Goal: Use online tool/utility: Utilize a website feature to perform a specific function

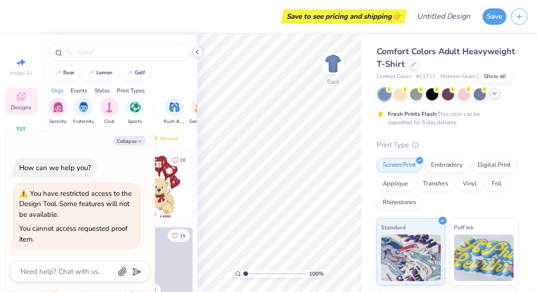
click at [493, 96] on icon at bounding box center [494, 93] width 7 height 7
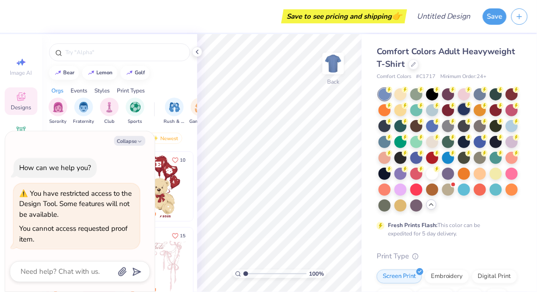
click at [466, 111] on div at bounding box center [464, 109] width 12 height 12
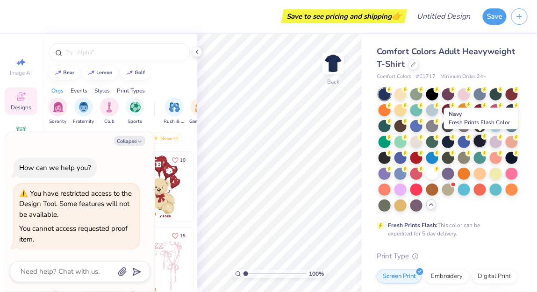
click at [480, 144] on div at bounding box center [480, 141] width 12 height 12
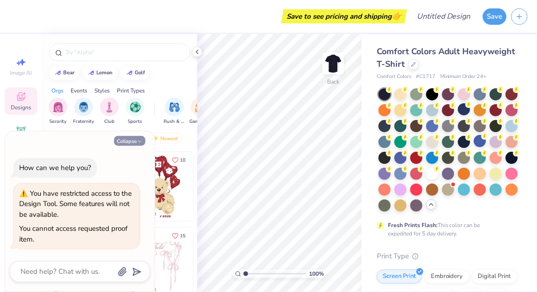
click at [139, 140] on icon "button" at bounding box center [140, 142] width 6 height 6
type textarea "x"
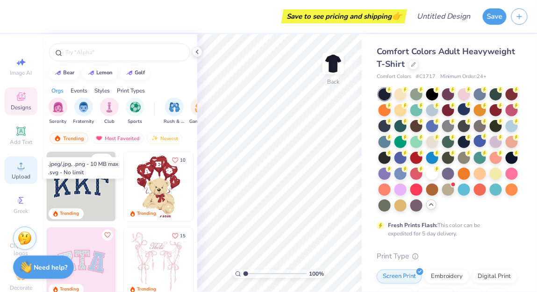
click at [21, 166] on icon at bounding box center [21, 166] width 7 height 7
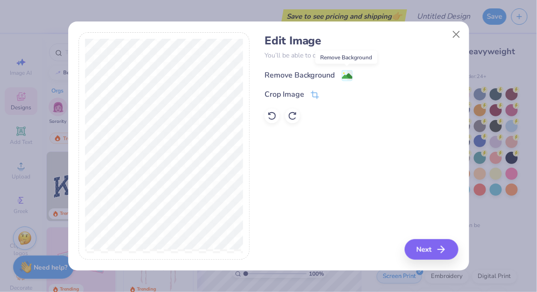
click at [342, 74] on image at bounding box center [347, 76] width 10 height 10
click at [427, 252] on button "Next" at bounding box center [433, 249] width 54 height 21
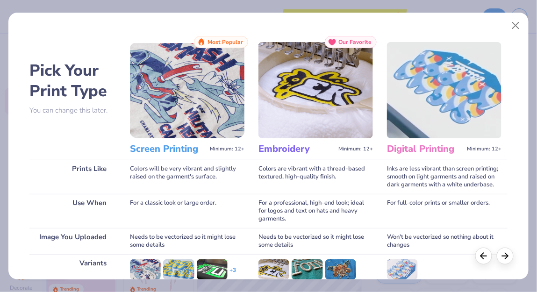
click at [196, 118] on img at bounding box center [187, 90] width 114 height 96
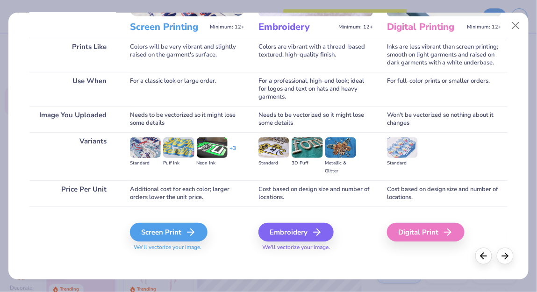
scroll to position [127, 0]
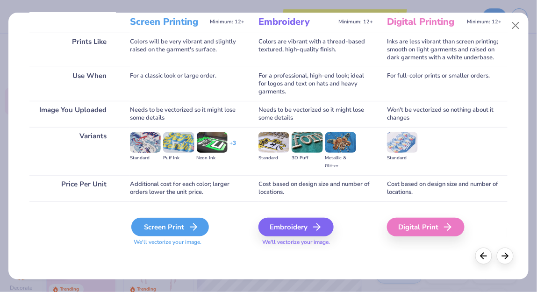
click at [171, 226] on div "Screen Print" at bounding box center [170, 227] width 78 height 19
